Goal: Navigation & Orientation: Understand site structure

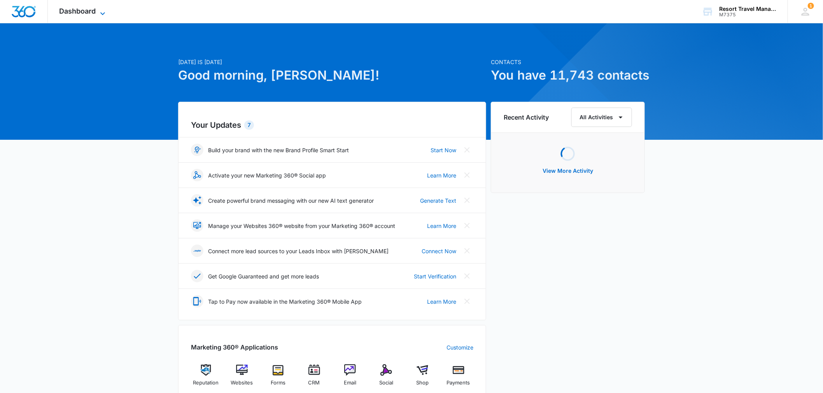
click at [91, 14] on span "Dashboard" at bounding box center [77, 11] width 37 height 8
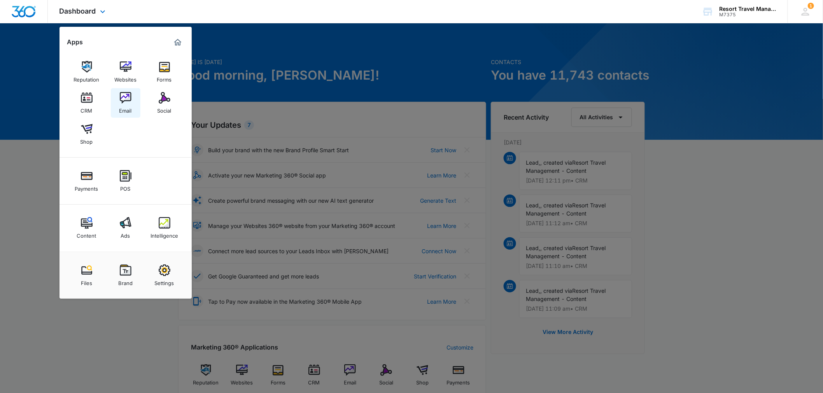
click at [128, 92] on img at bounding box center [126, 98] width 12 height 12
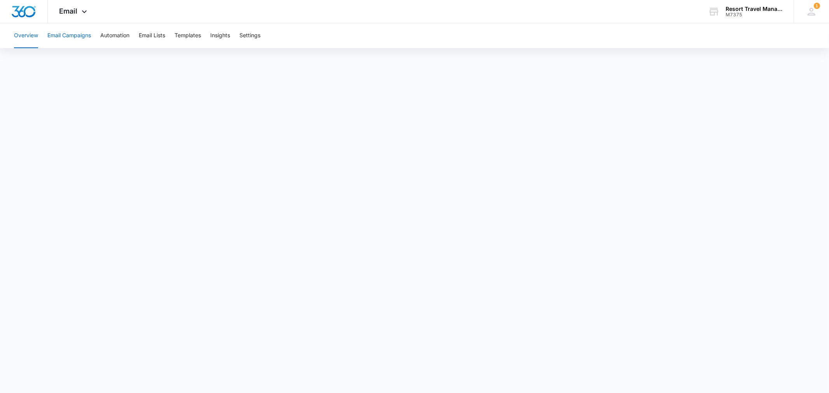
click at [66, 34] on button "Email Campaigns" at bounding box center [69, 35] width 44 height 25
click at [114, 41] on button "Automation" at bounding box center [114, 35] width 29 height 25
click at [73, 12] on span "Email" at bounding box center [68, 11] width 18 height 8
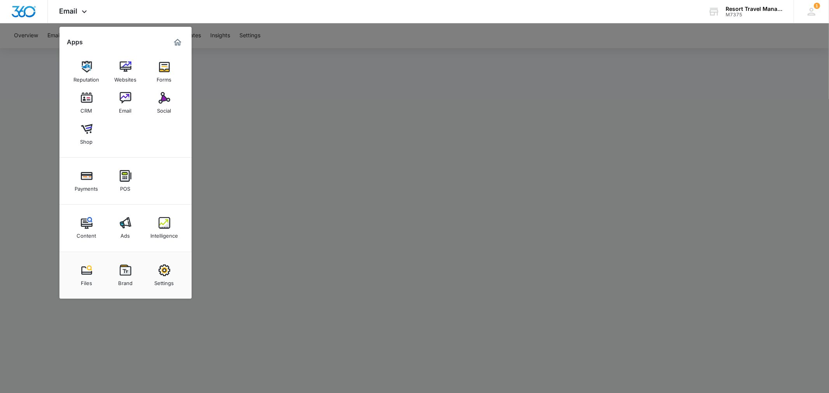
click at [518, 79] on div at bounding box center [414, 196] width 829 height 393
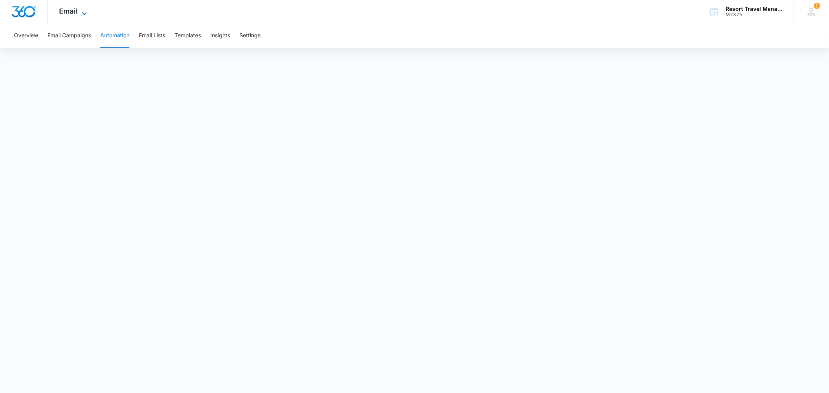
click at [63, 14] on span "Email" at bounding box center [68, 11] width 18 height 8
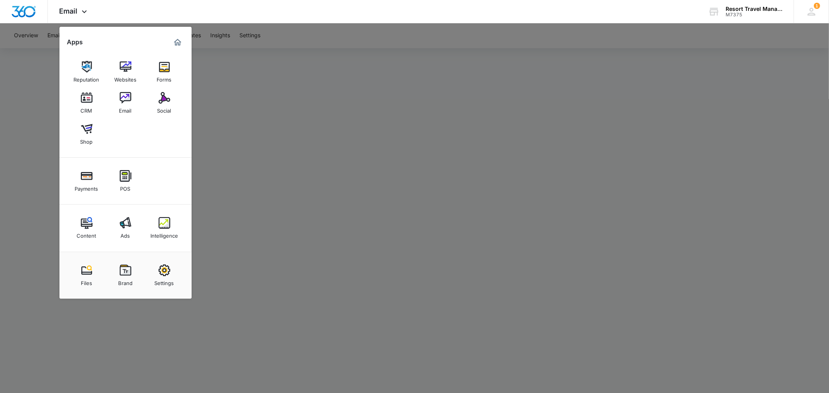
click at [88, 237] on div "Content" at bounding box center [86, 234] width 19 height 10
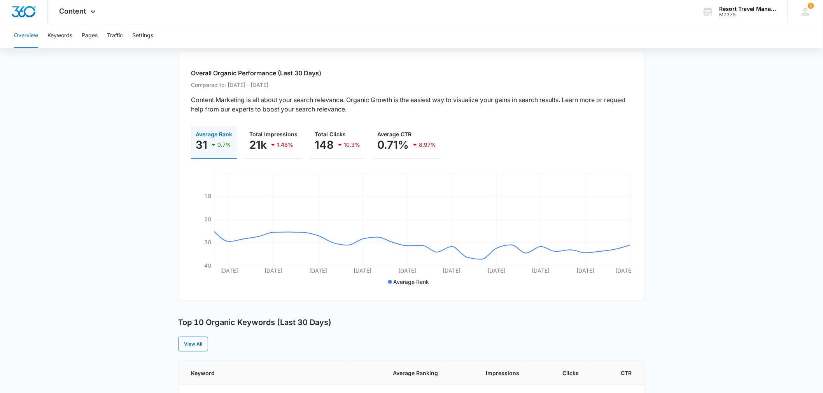
scroll to position [86, 0]
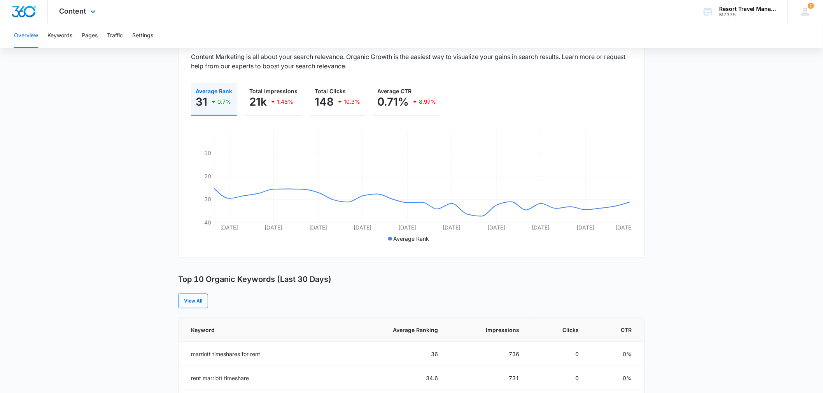
click at [35, 12] on img "Dashboard" at bounding box center [23, 12] width 25 height 12
